Goal: Information Seeking & Learning: Find specific fact

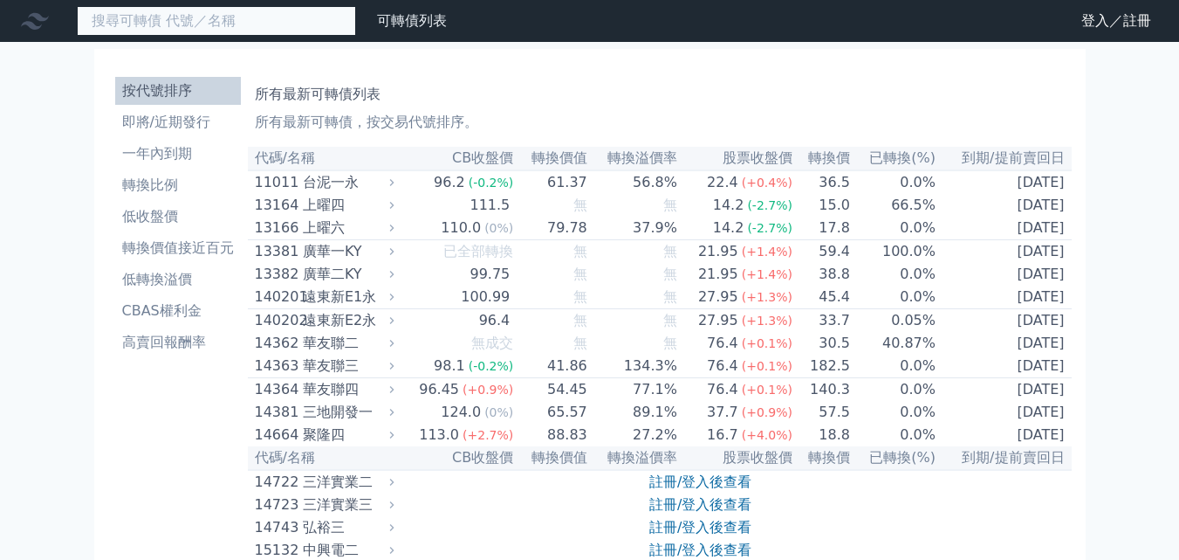
click at [230, 30] on input at bounding box center [216, 21] width 279 height 30
type input "昇"
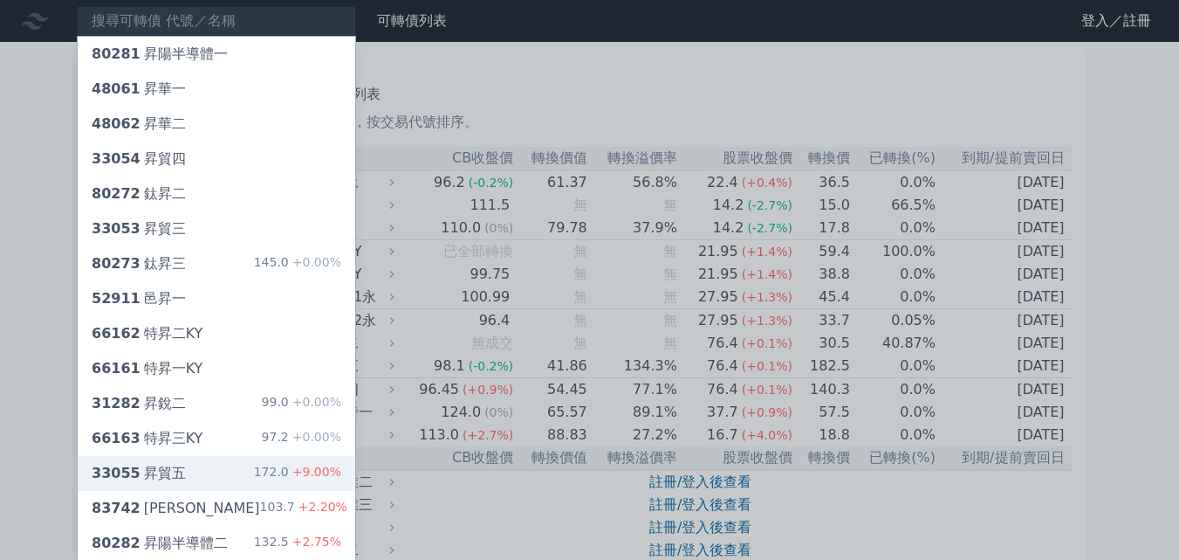
click at [180, 471] on div "33055 昇貿五 172.0 +9.00%" at bounding box center [217, 473] width 278 height 35
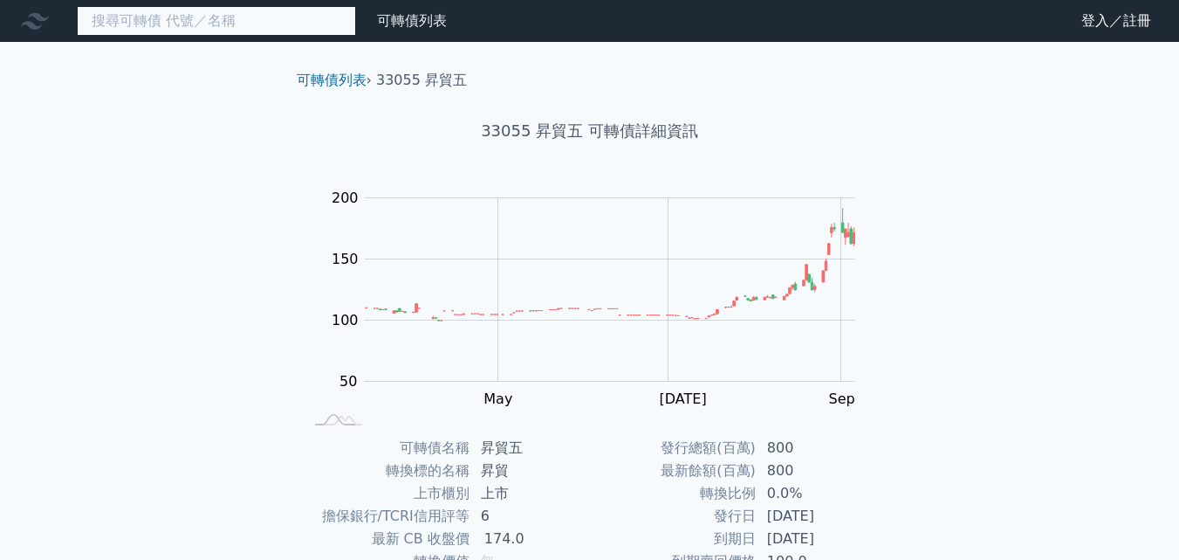
drag, startPoint x: 311, startPoint y: 28, endPoint x: 204, endPoint y: 2, distance: 109.7
click at [309, 27] on input at bounding box center [216, 21] width 279 height 30
click at [265, 22] on input at bounding box center [216, 21] width 279 height 30
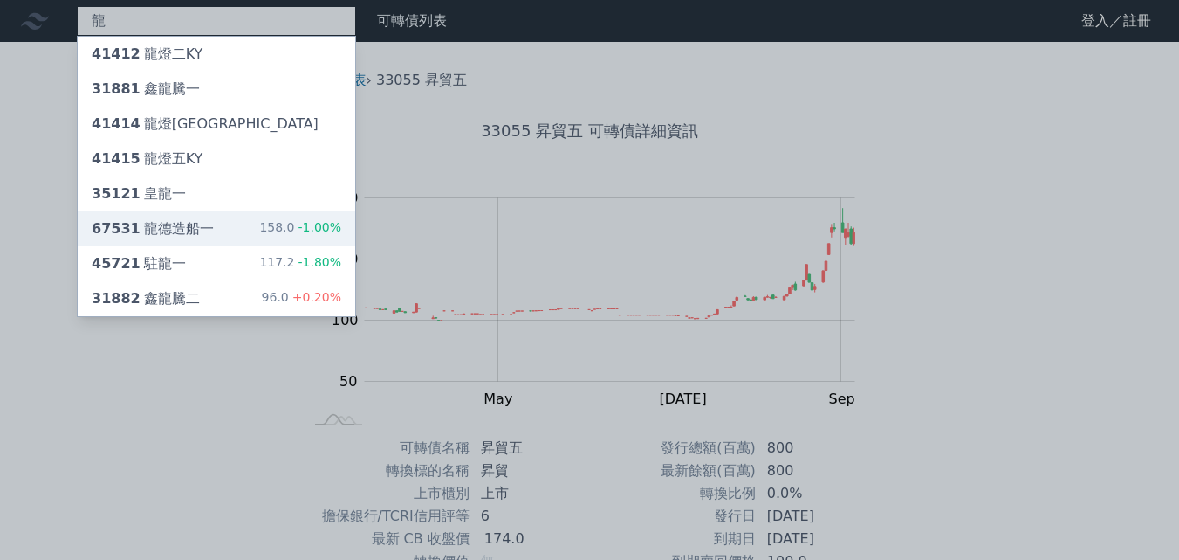
type input "龍"
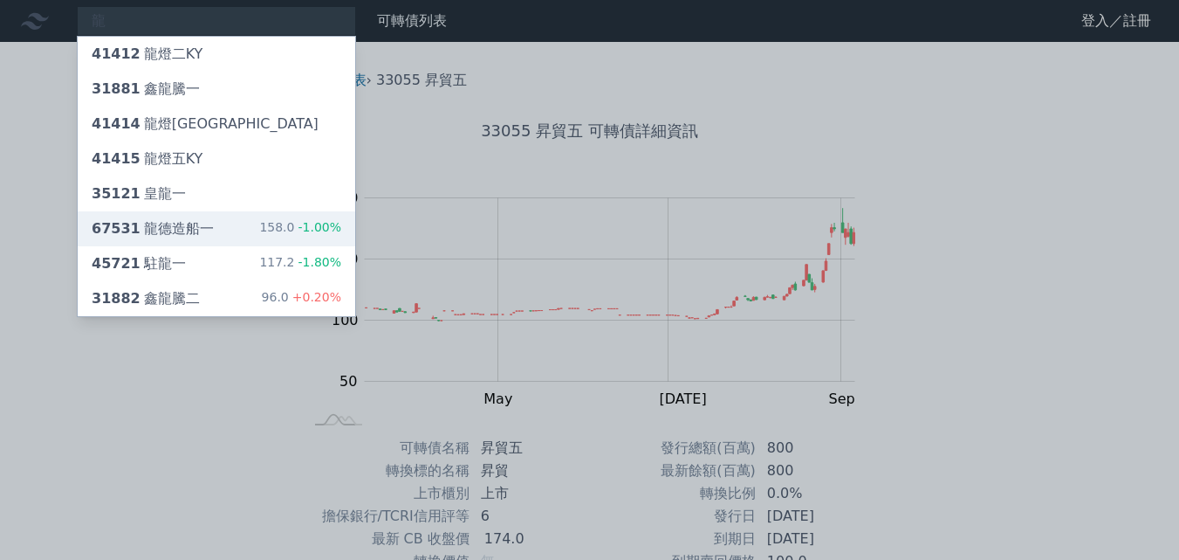
click at [204, 237] on div "67531 龍德造船一" at bounding box center [153, 228] width 122 height 21
